Goal: Book appointment/travel/reservation

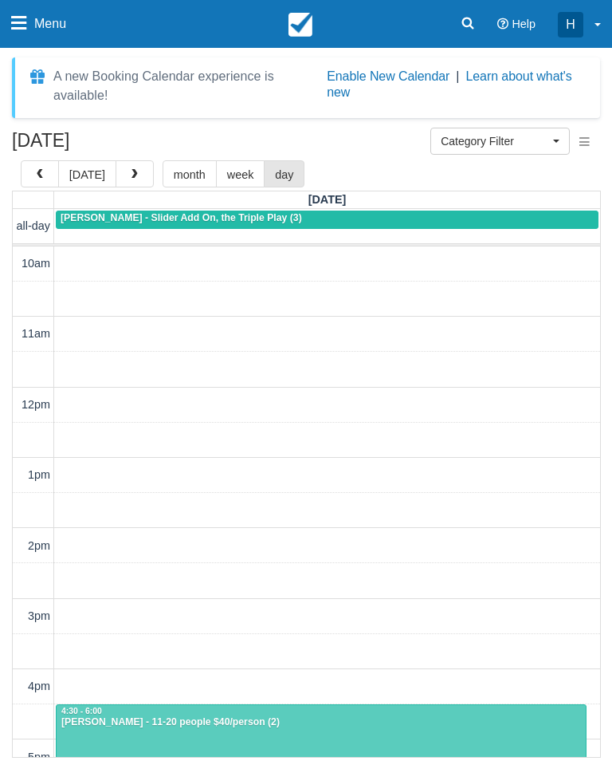
select select
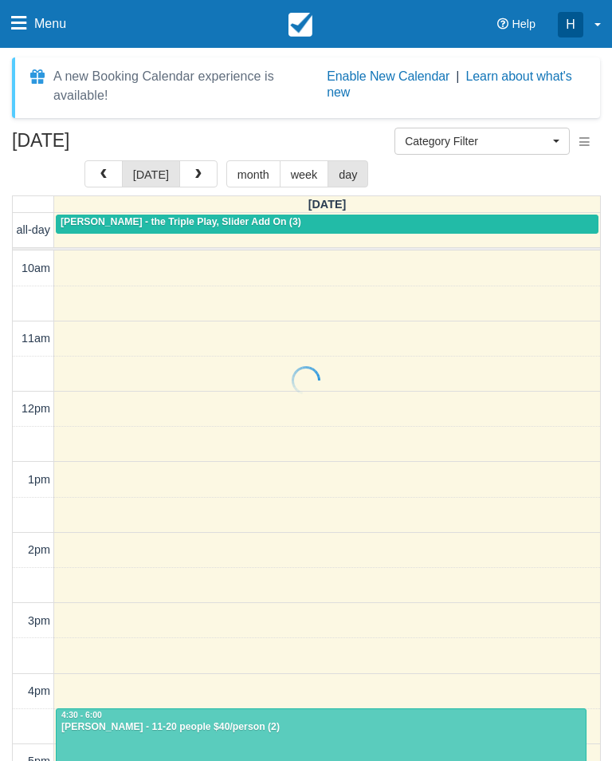
select select
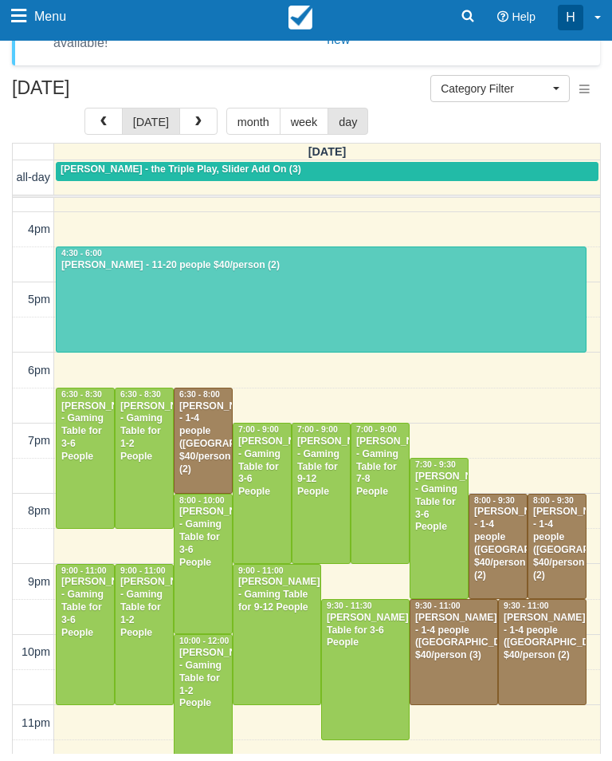
scroll to position [409, 0]
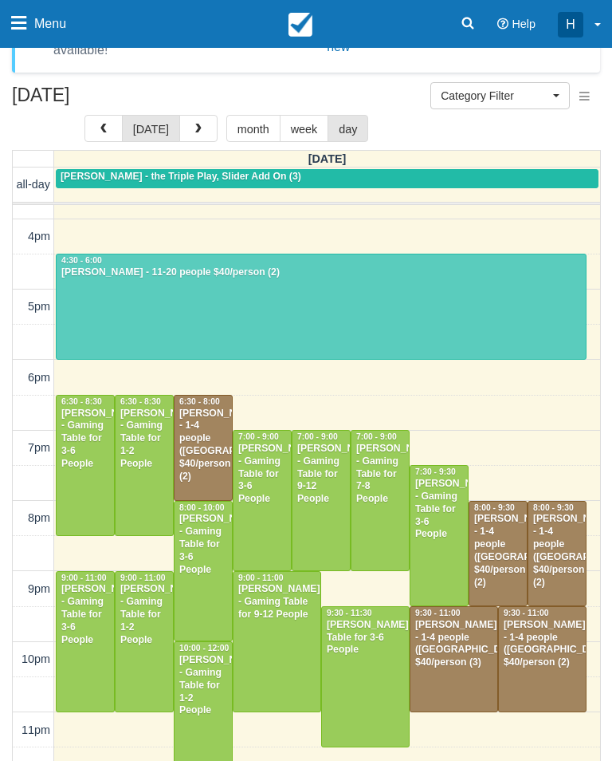
click at [391, 610] on div "9:30 - 11:30" at bounding box center [365, 613] width 79 height 11
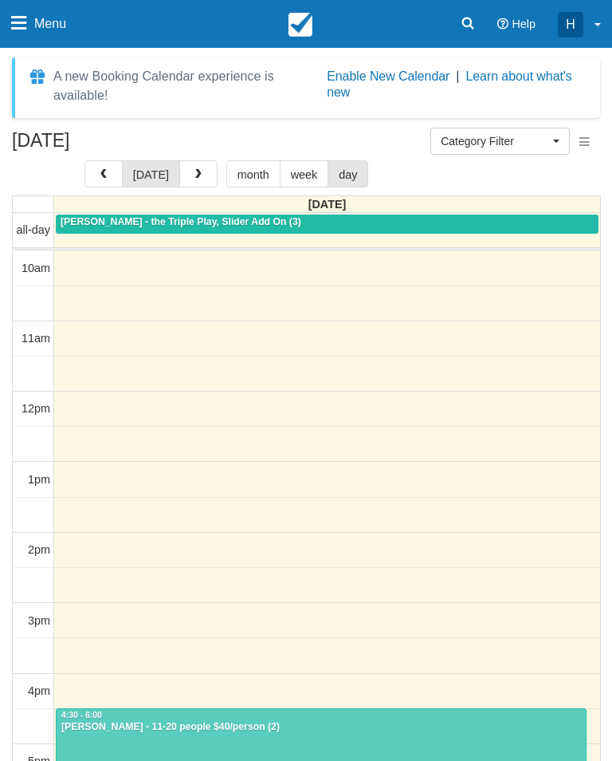
select select
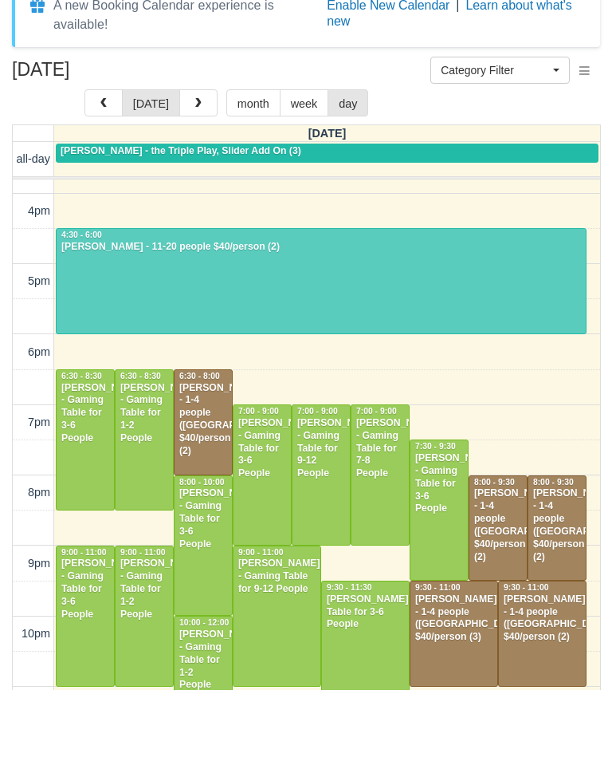
scroll to position [409, 0]
